Goal: Task Accomplishment & Management: Use online tool/utility

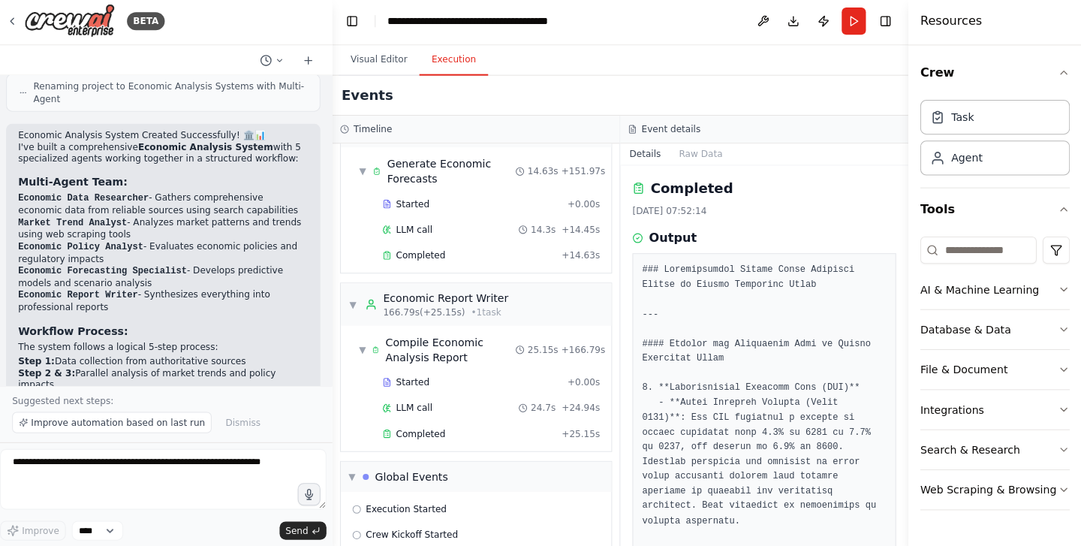
scroll to position [932, 0]
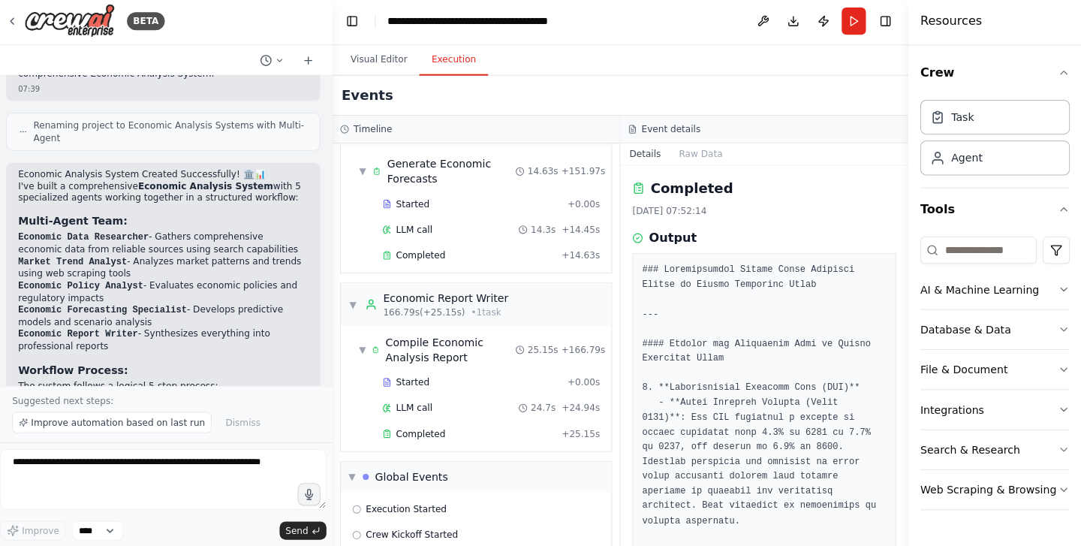
drag, startPoint x: 17, startPoint y: 197, endPoint x: 139, endPoint y: 319, distance: 172.5
click at [139, 319] on div "Economic Analysis System Created Successfully! 🏛️📊 I've built a comprehensive E…" at bounding box center [168, 433] width 312 height 538
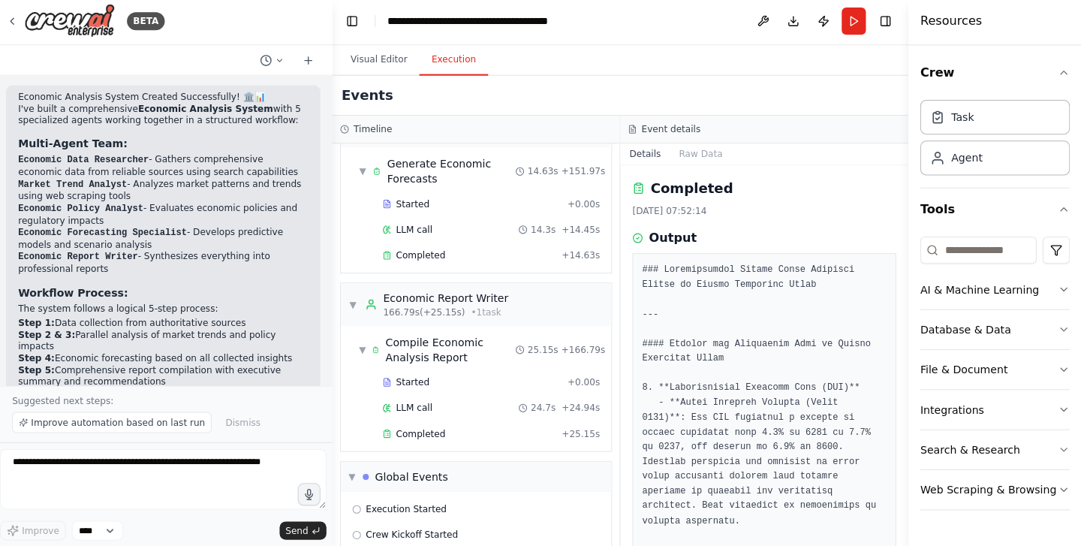
scroll to position [1007, 0]
click at [229, 288] on h3 "Workflow Process:" at bounding box center [168, 295] width 288 height 15
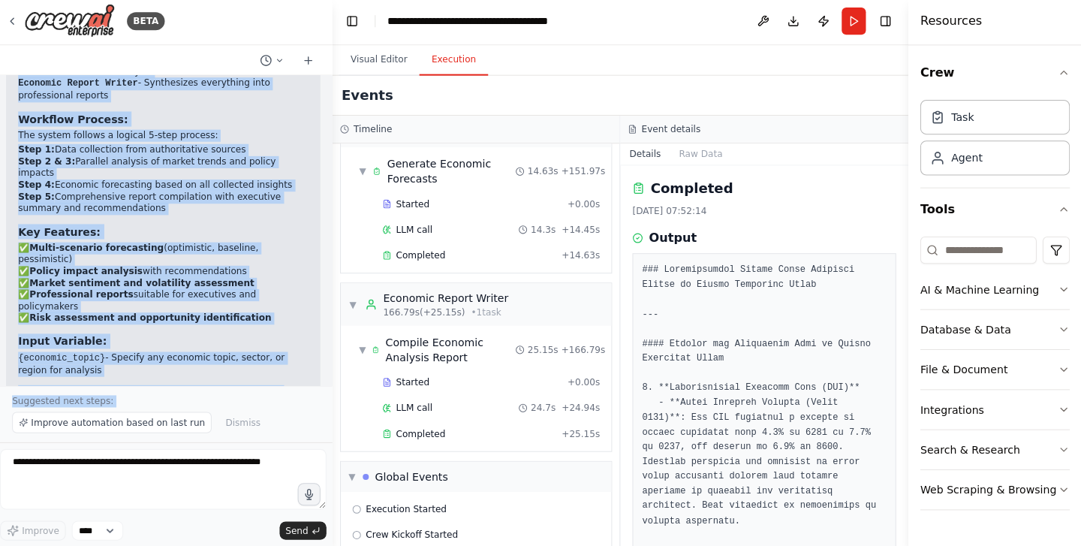
scroll to position [1188, 0]
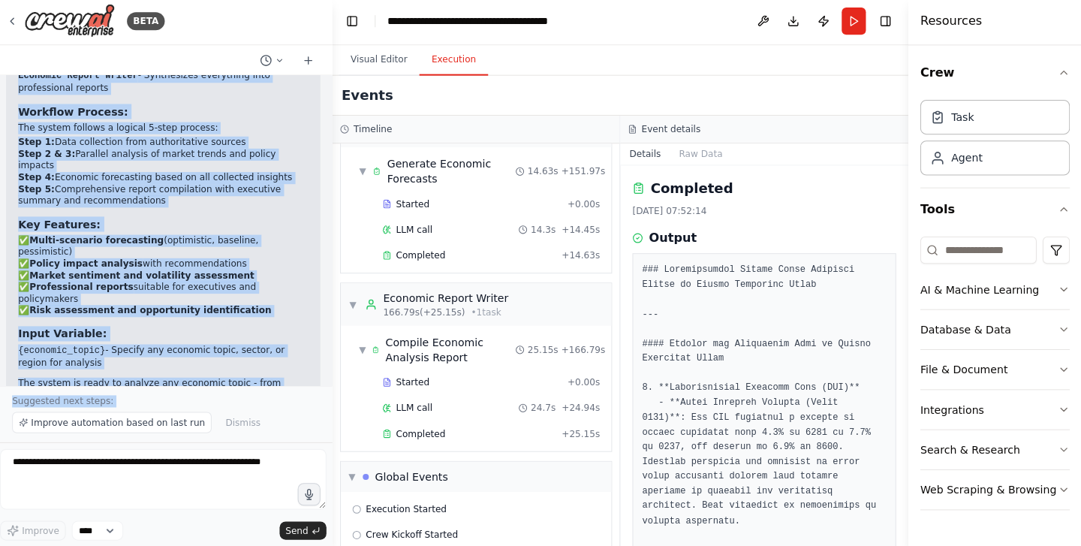
drag, startPoint x: 18, startPoint y: 91, endPoint x: 254, endPoint y: 291, distance: 310.0
click at [254, 291] on div "Economic Analysis System Created Successfully! 🏛️📊 I've built a comprehensive E…" at bounding box center [168, 169] width 288 height 511
copy div "Loremips Dolorsit Ametco Adipisc Elitseddoeiu! 🏛️📊 T'in utlab e doloremagnaal E…"
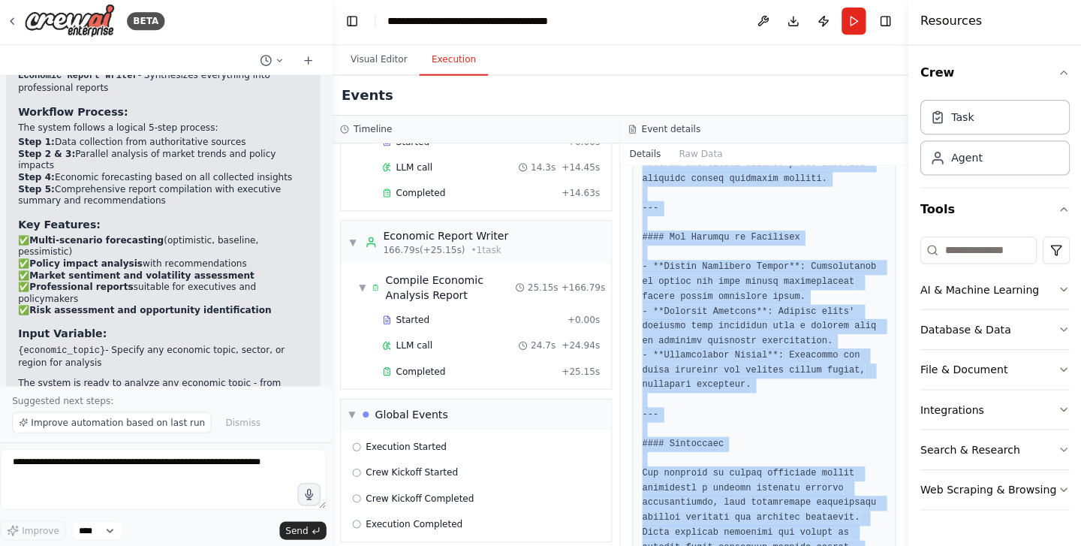
scroll to position [1264, 0]
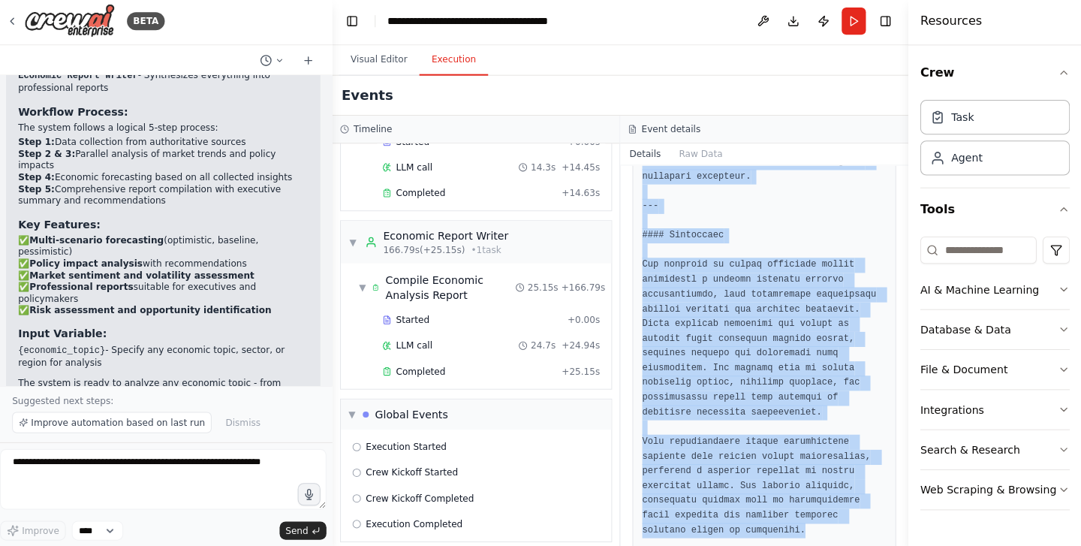
drag, startPoint x: 639, startPoint y: 270, endPoint x: 822, endPoint y: 501, distance: 295.6
copy pre "### Comprehensive Market Trend Analysis Report on Global Inflation Rates --- ##…"
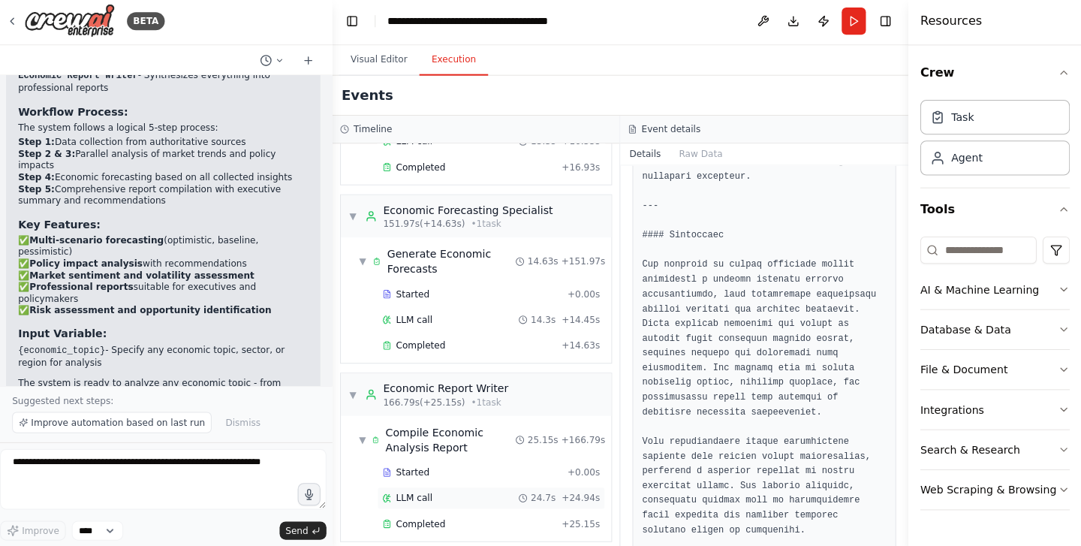
scroll to position [845, 0]
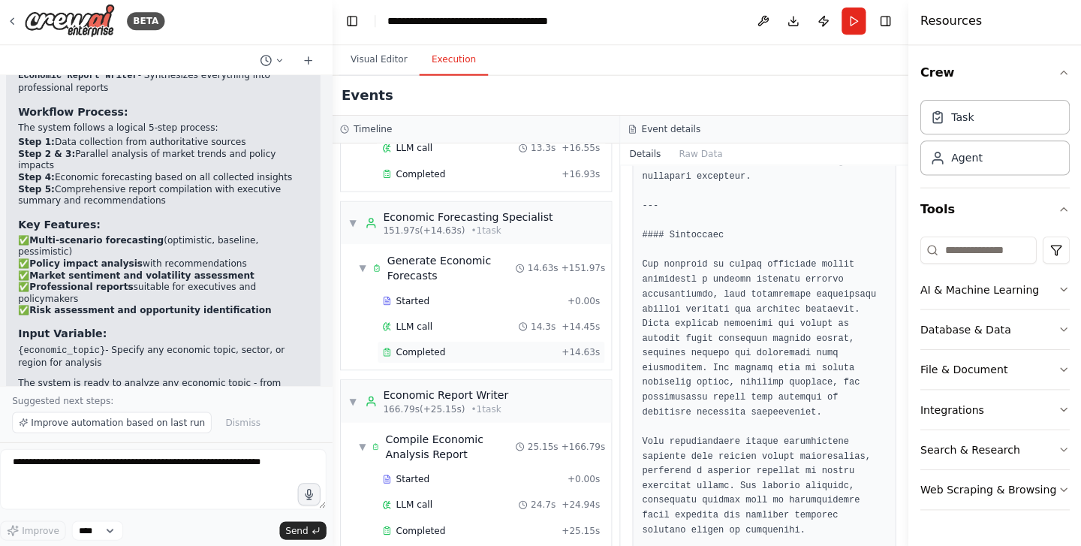
click at [432, 347] on span "Completed" at bounding box center [423, 353] width 49 height 12
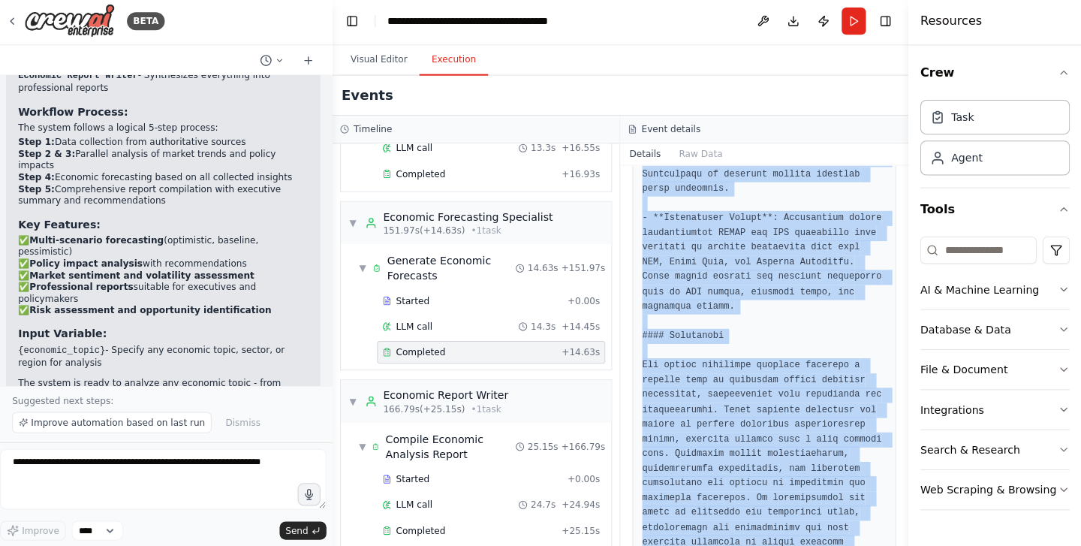
scroll to position [1749, 0]
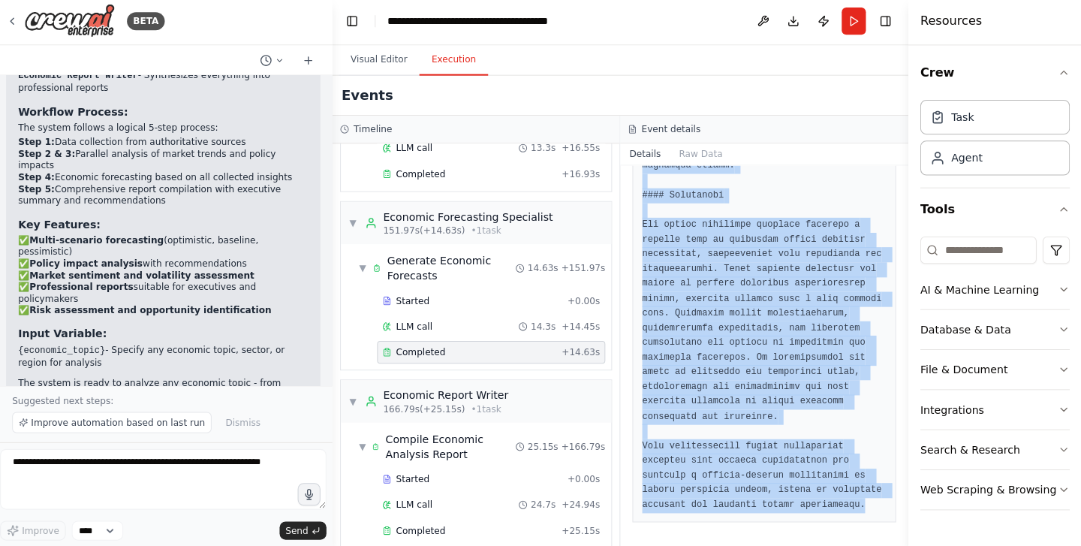
drag, startPoint x: 637, startPoint y: 268, endPoint x: 881, endPoint y: 592, distance: 405.2
click at [881, 545] on html "BETA Build an Economic Analysis Systems with Multi-Agent 07:38 ▶ Thought proces…" at bounding box center [540, 273] width 1081 height 546
copy pre "### Comprehensive Economic Forecast and Scenario Analysis on Global Inflation R…"
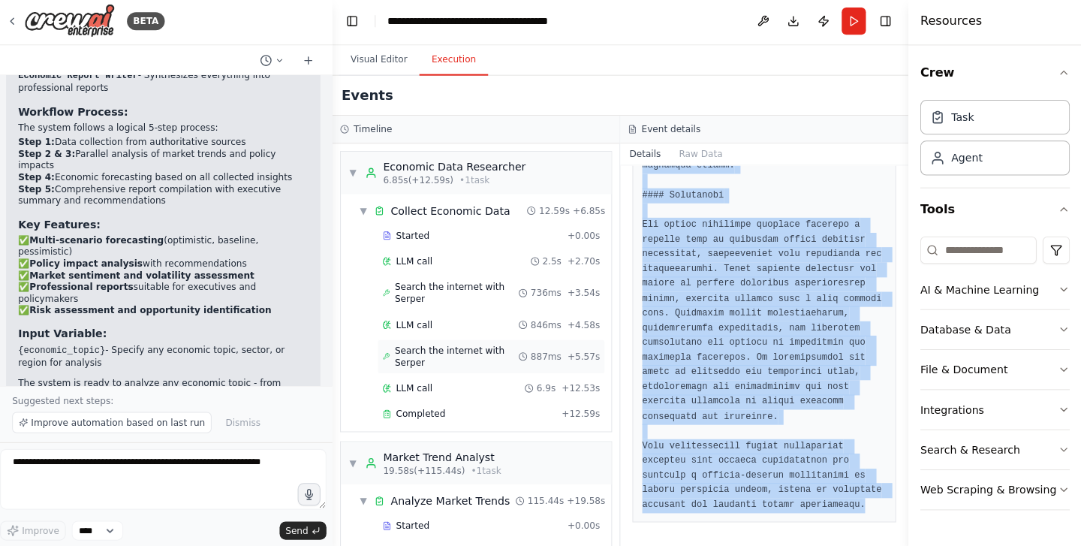
scroll to position [0, 0]
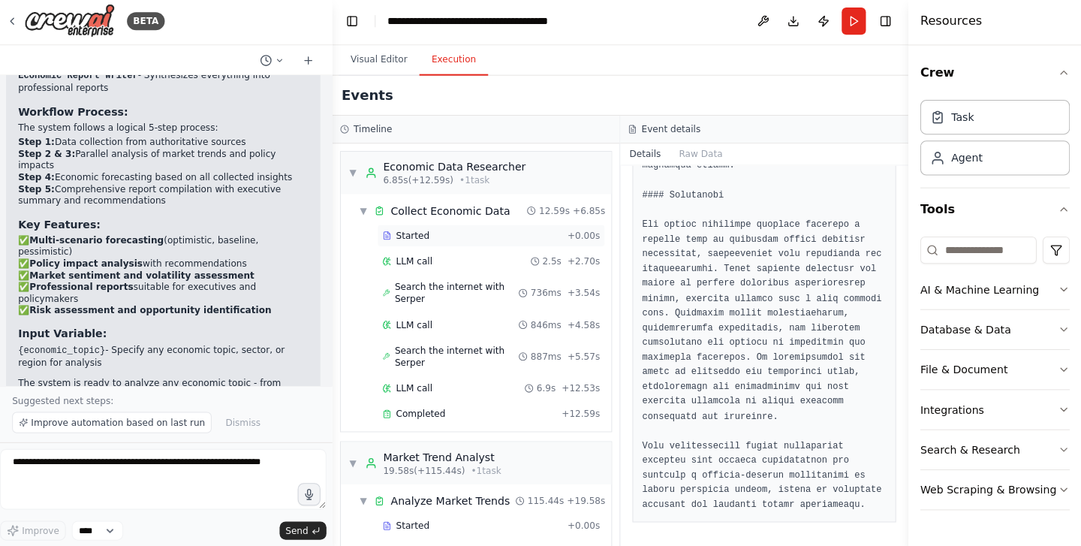
click at [411, 233] on span "Started" at bounding box center [415, 237] width 33 height 12
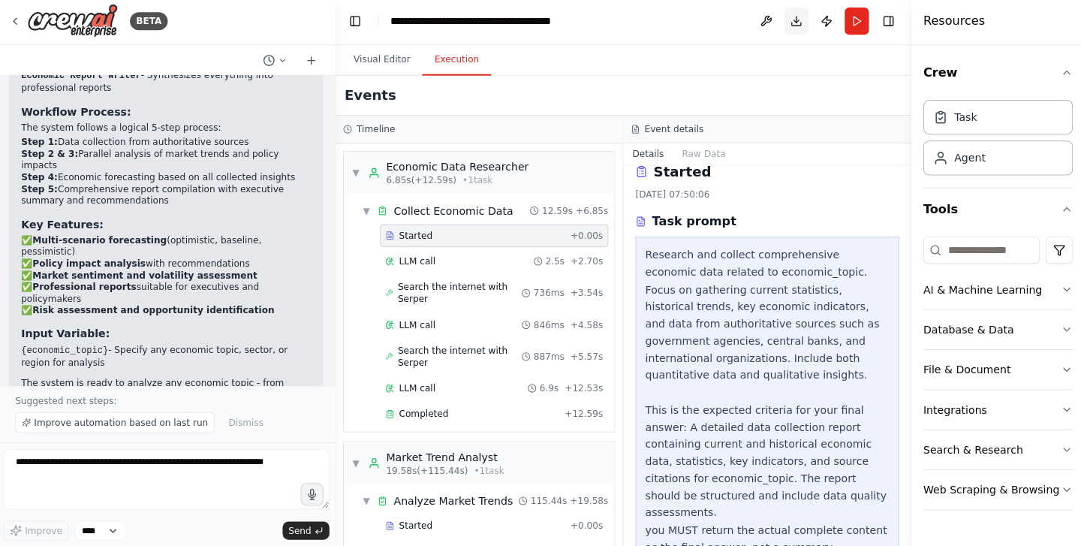
click at [792, 22] on button "Download" at bounding box center [794, 24] width 24 height 27
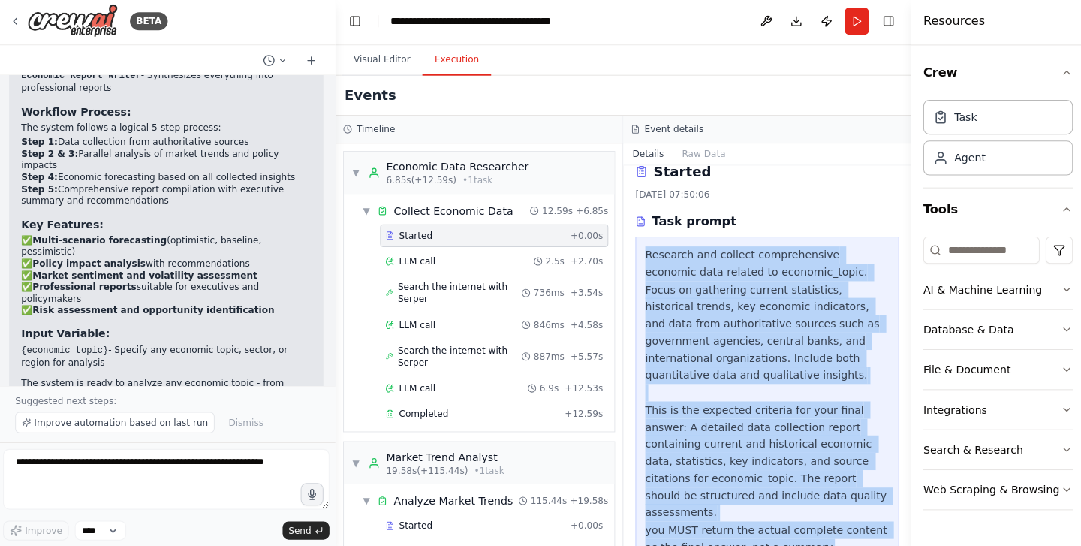
drag, startPoint x: 641, startPoint y: 249, endPoint x: 836, endPoint y: 505, distance: 321.9
click at [836, 505] on div "Research and collect comprehensive economic data related to economic_topic. Foc…" at bounding box center [765, 402] width 242 height 308
copy div "Research and collect comprehensive economic data related to economic_topic. Foc…"
